Goal: Communication & Community: Answer question/provide support

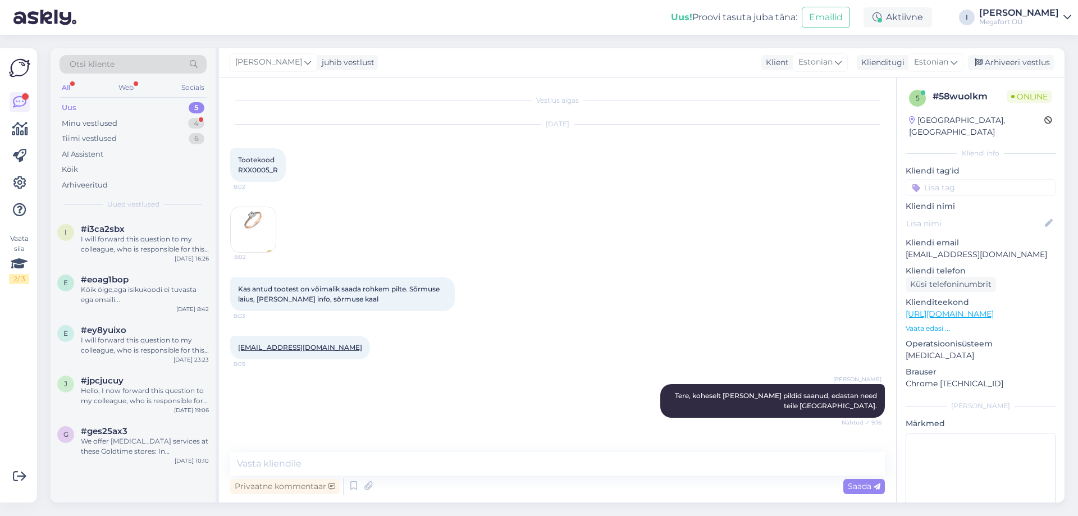
scroll to position [85, 0]
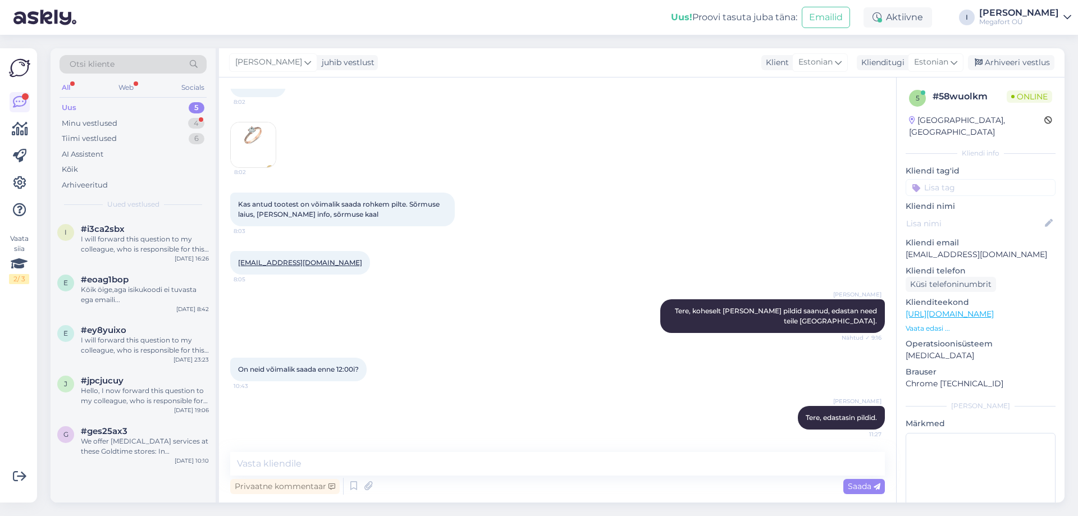
click at [73, 106] on div "Uus" at bounding box center [69, 107] width 15 height 11
click at [117, 232] on span "#i3ca2sbx" at bounding box center [103, 229] width 44 height 10
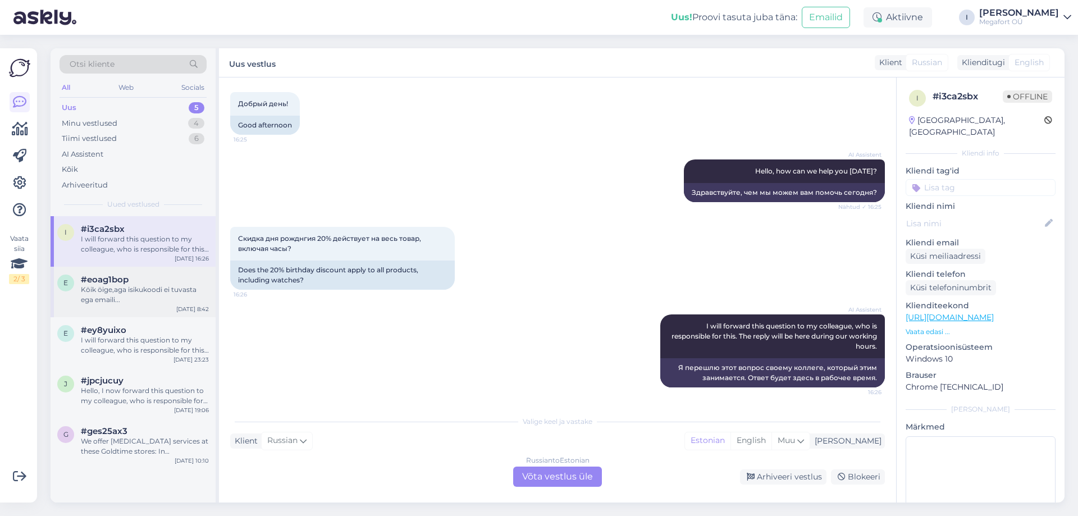
click at [102, 280] on span "#eoag1bop" at bounding box center [105, 280] width 48 height 10
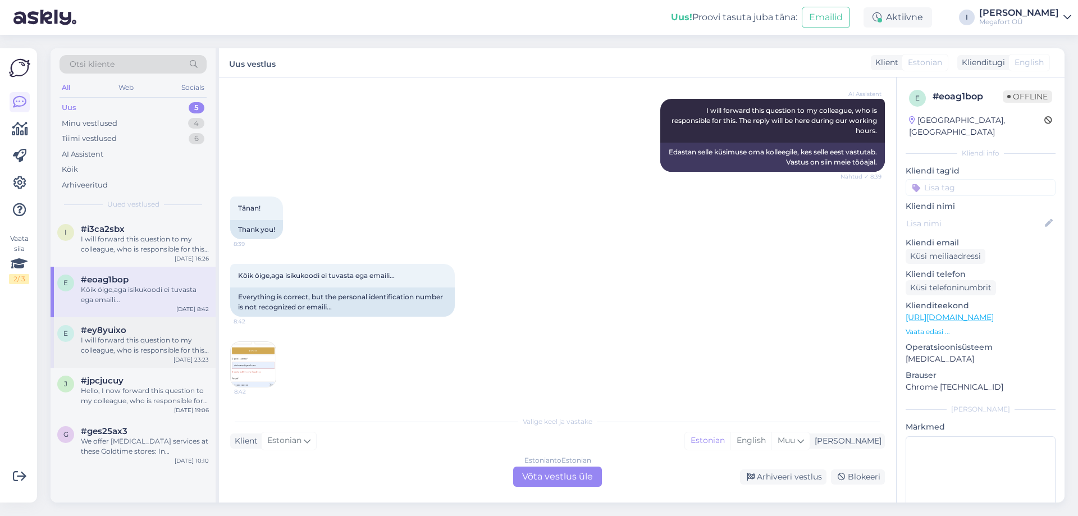
click at [97, 344] on div "I will forward this question to my colleague, who is responsible for this. The …" at bounding box center [145, 345] width 128 height 20
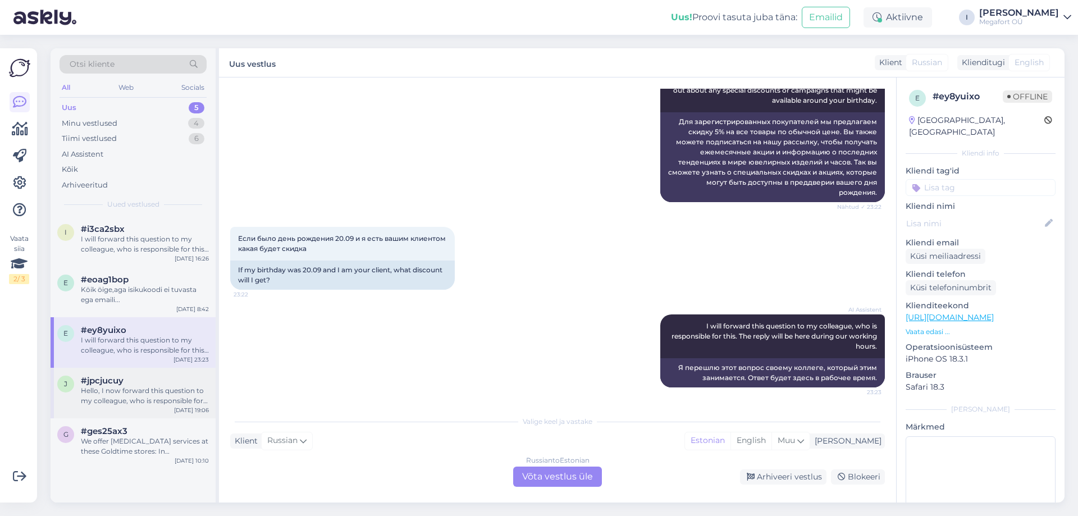
click at [109, 391] on div "Hello, I now forward this question to my colleague, who is responsible for this…" at bounding box center [145, 396] width 128 height 20
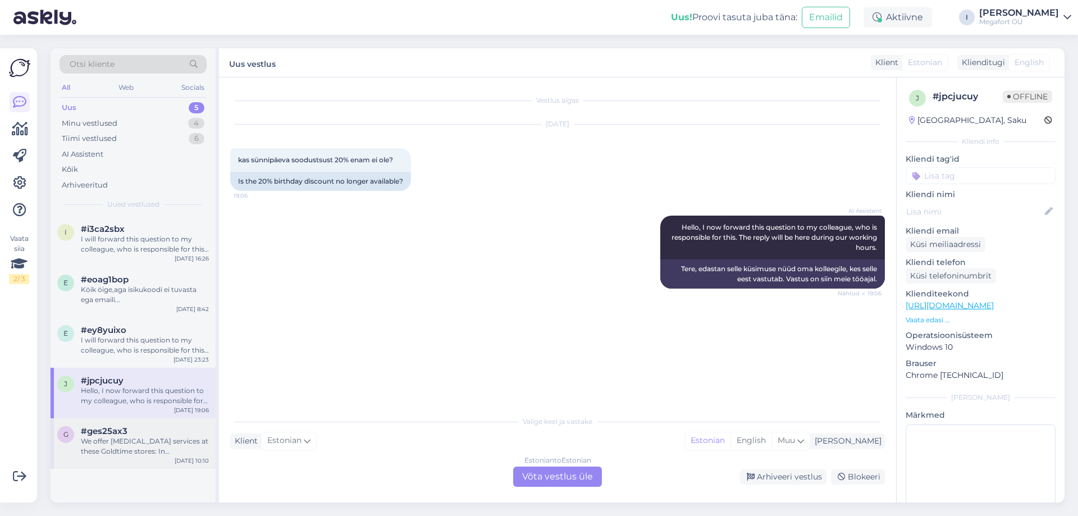
click at [105, 438] on div "We offer [MEDICAL_DATA] services at these Goldtime stores: In [GEOGRAPHIC_DATA]…" at bounding box center [145, 446] width 128 height 20
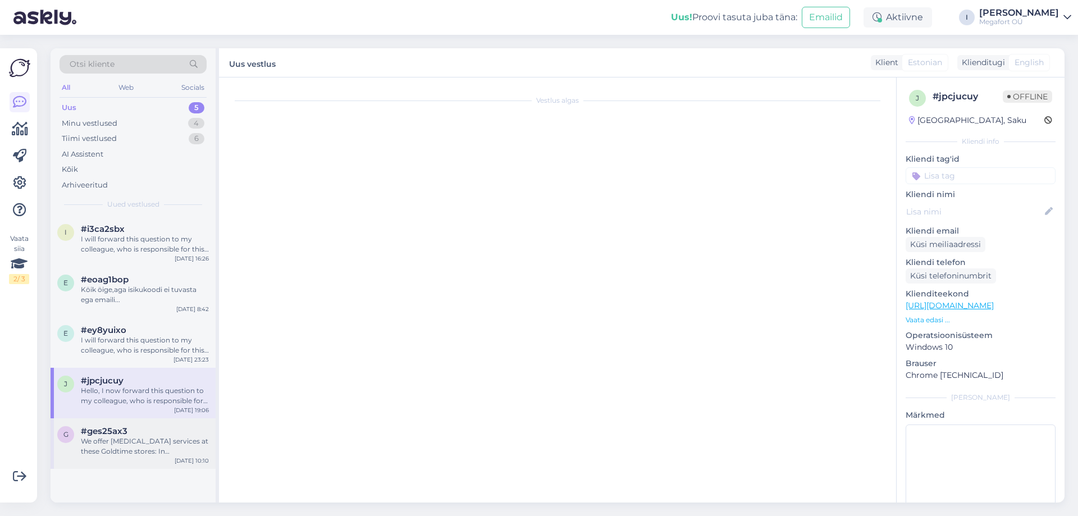
scroll to position [997, 0]
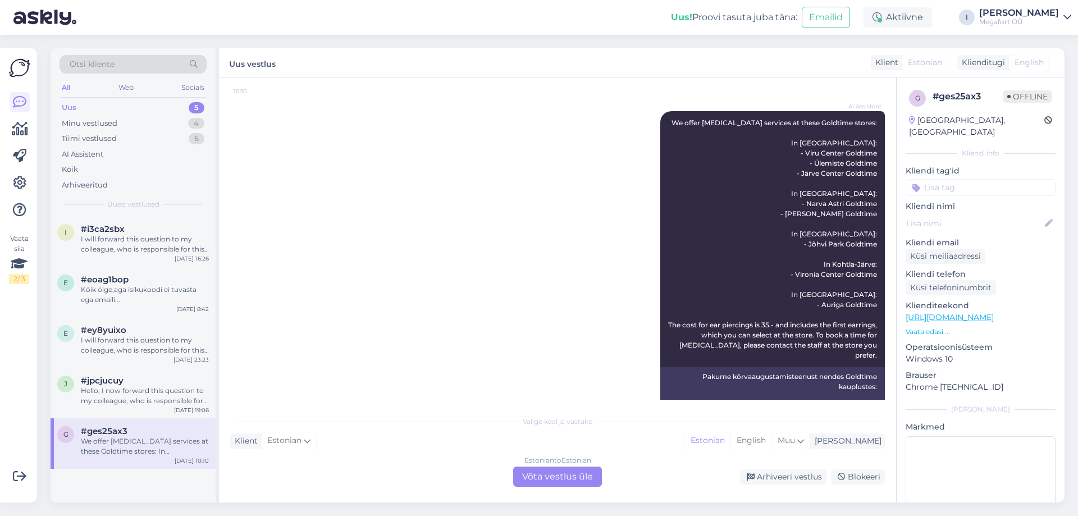
click at [70, 106] on div "Uus" at bounding box center [69, 107] width 15 height 11
click at [91, 121] on div "Minu vestlused" at bounding box center [90, 123] width 56 height 11
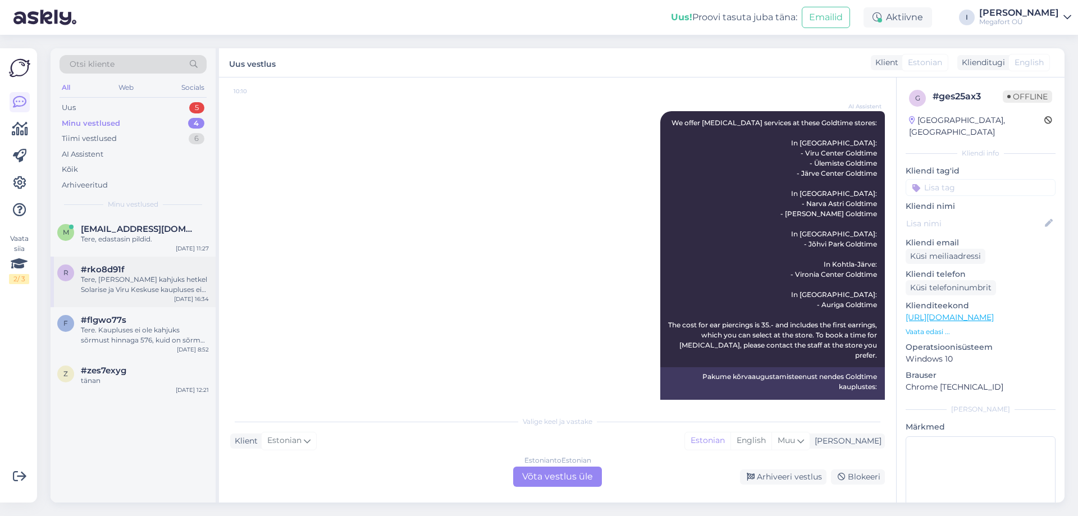
click at [104, 273] on span "#rko8d91f" at bounding box center [103, 269] width 44 height 10
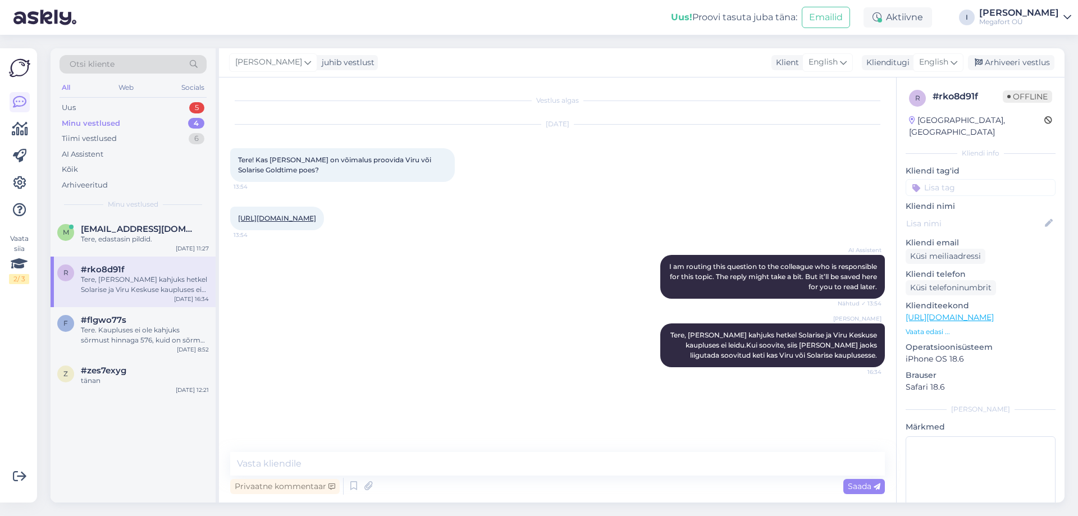
scroll to position [0, 0]
click at [110, 321] on span "#flgwo77s" at bounding box center [103, 320] width 45 height 10
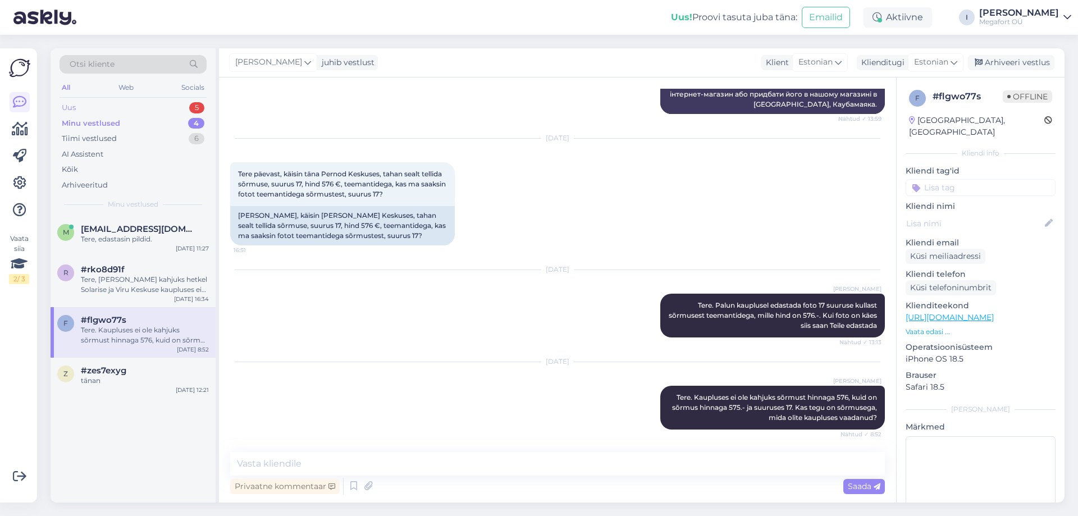
click at [71, 104] on div "Uus" at bounding box center [69, 107] width 14 height 11
